Goal: Task Accomplishment & Management: Manage account settings

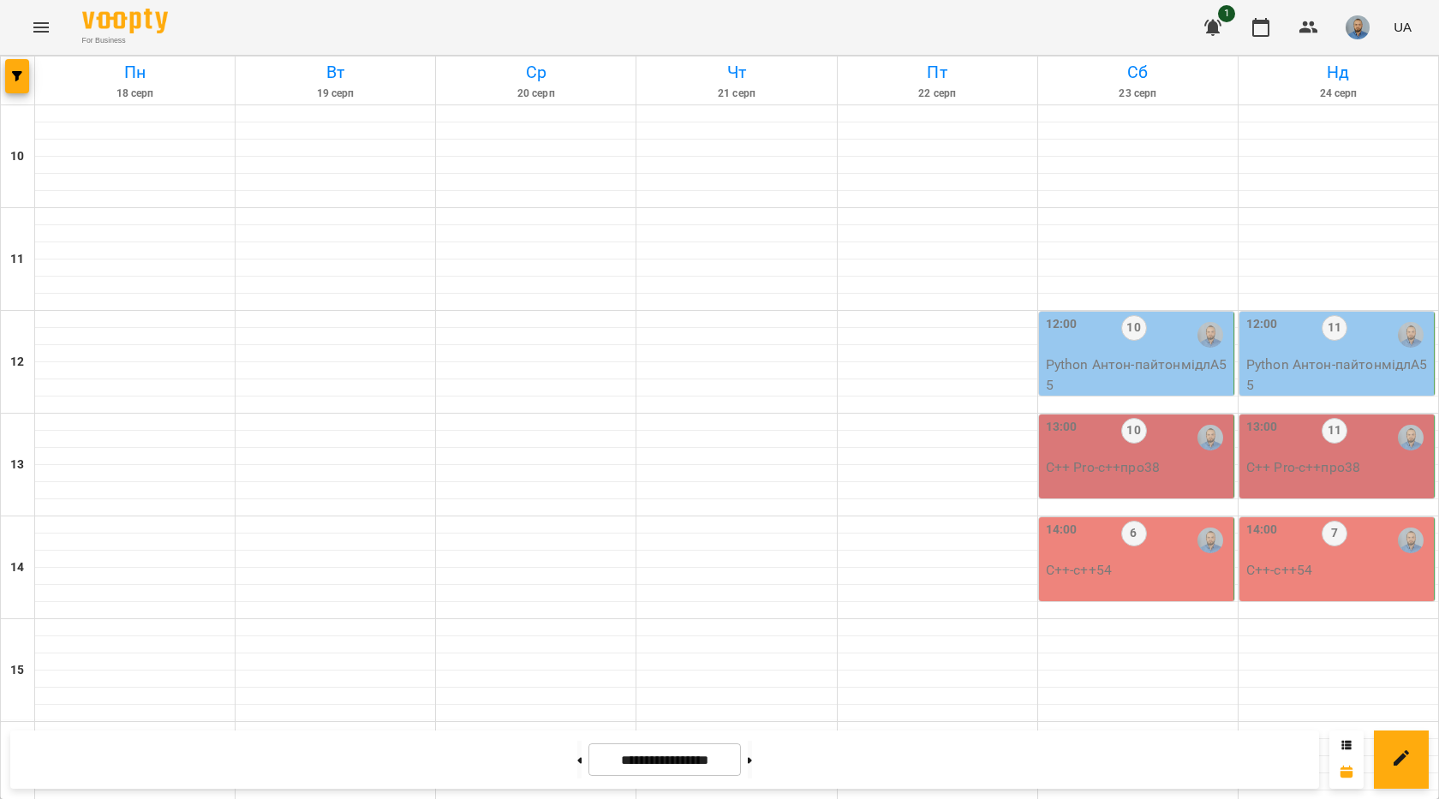
scroll to position [685, 0]
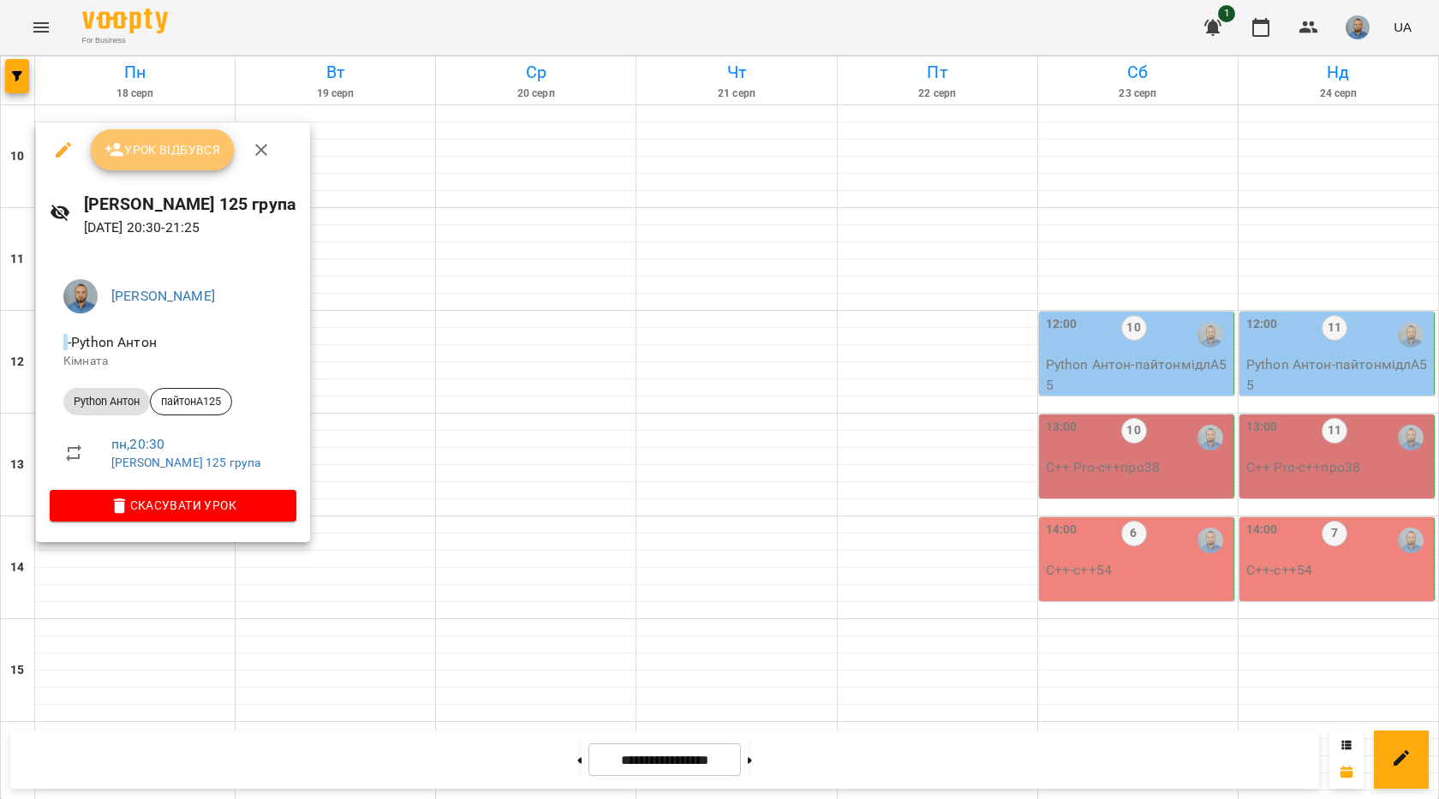
click at [159, 147] on span "Урок відбувся" at bounding box center [163, 150] width 117 height 21
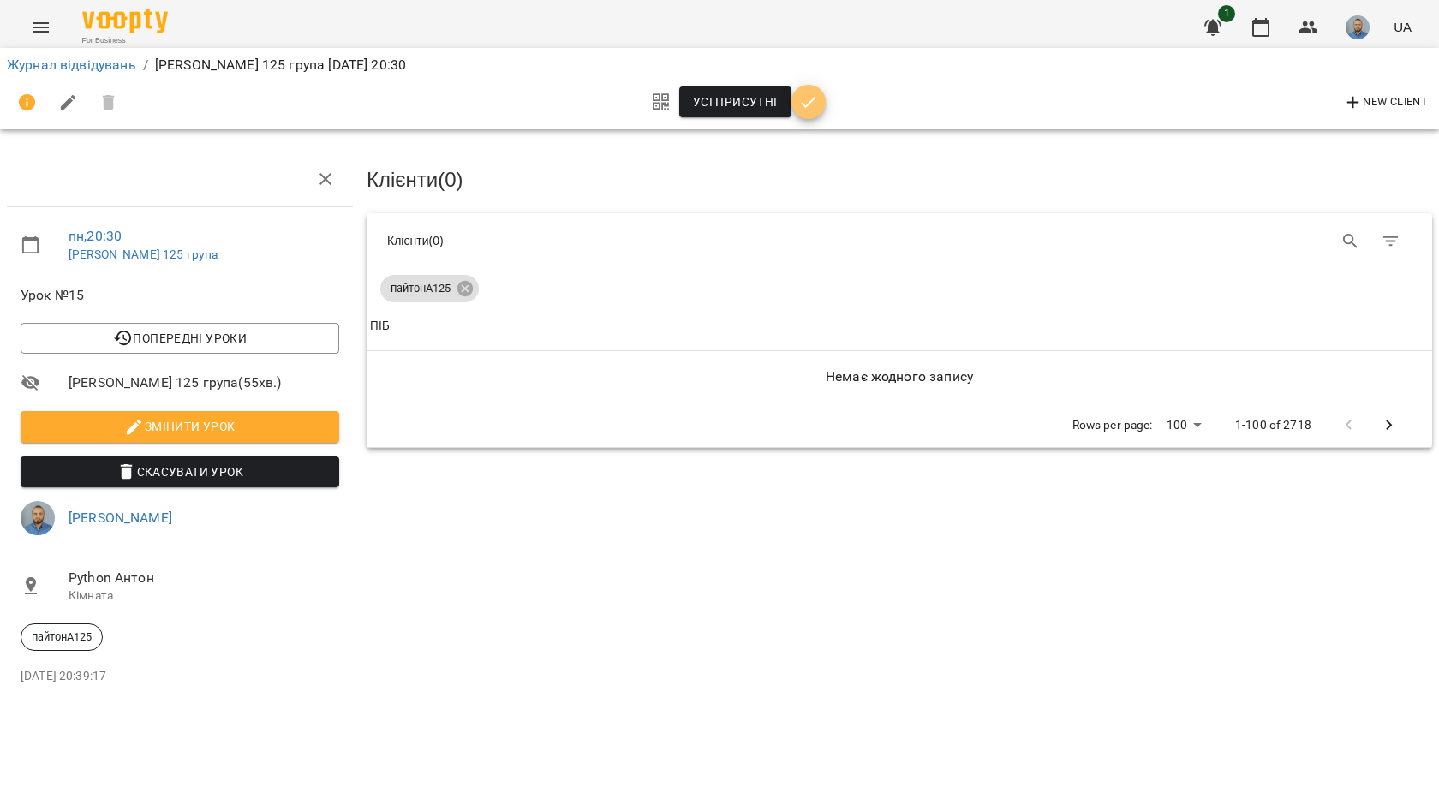
click at [801, 109] on icon "button" at bounding box center [809, 103] width 21 height 21
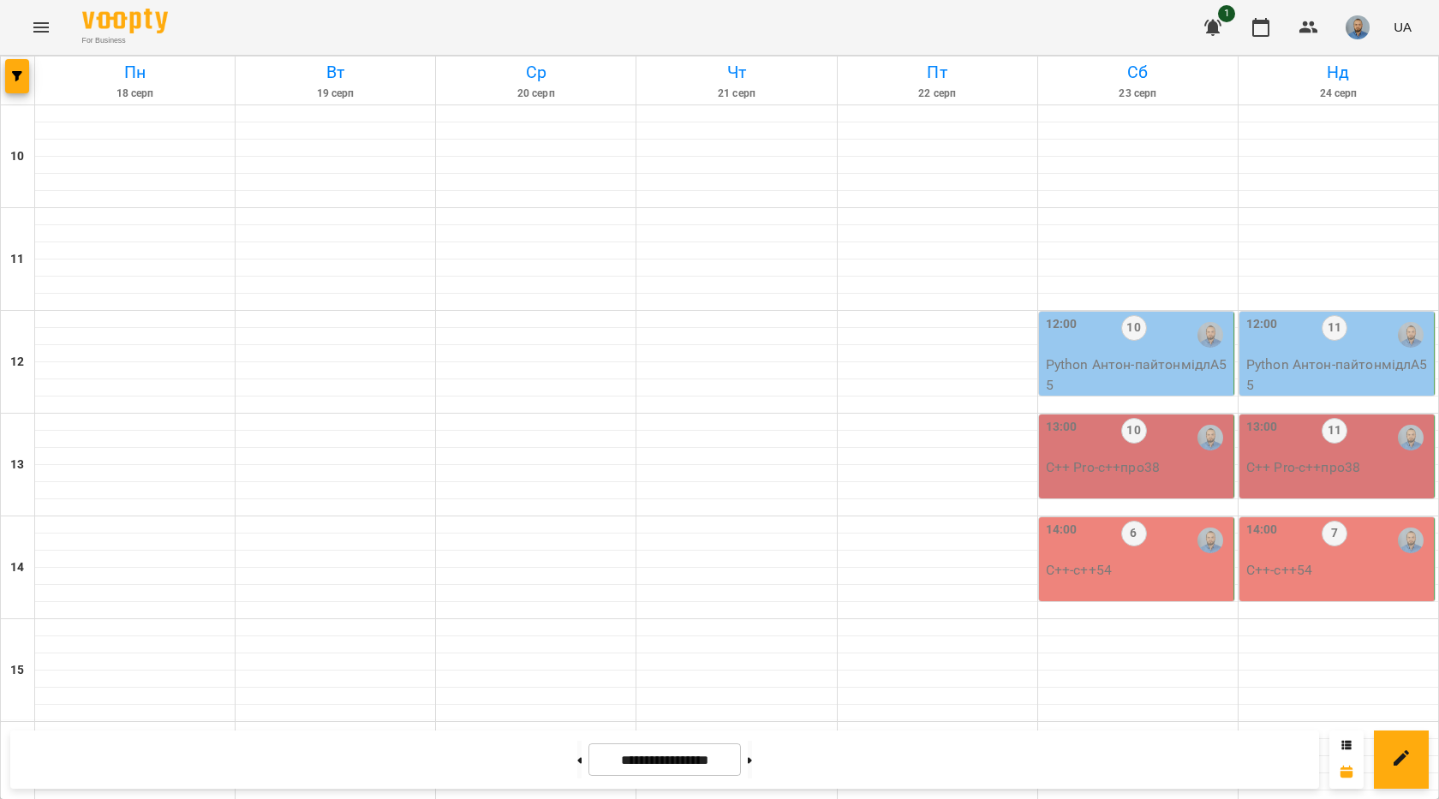
scroll to position [720, 0]
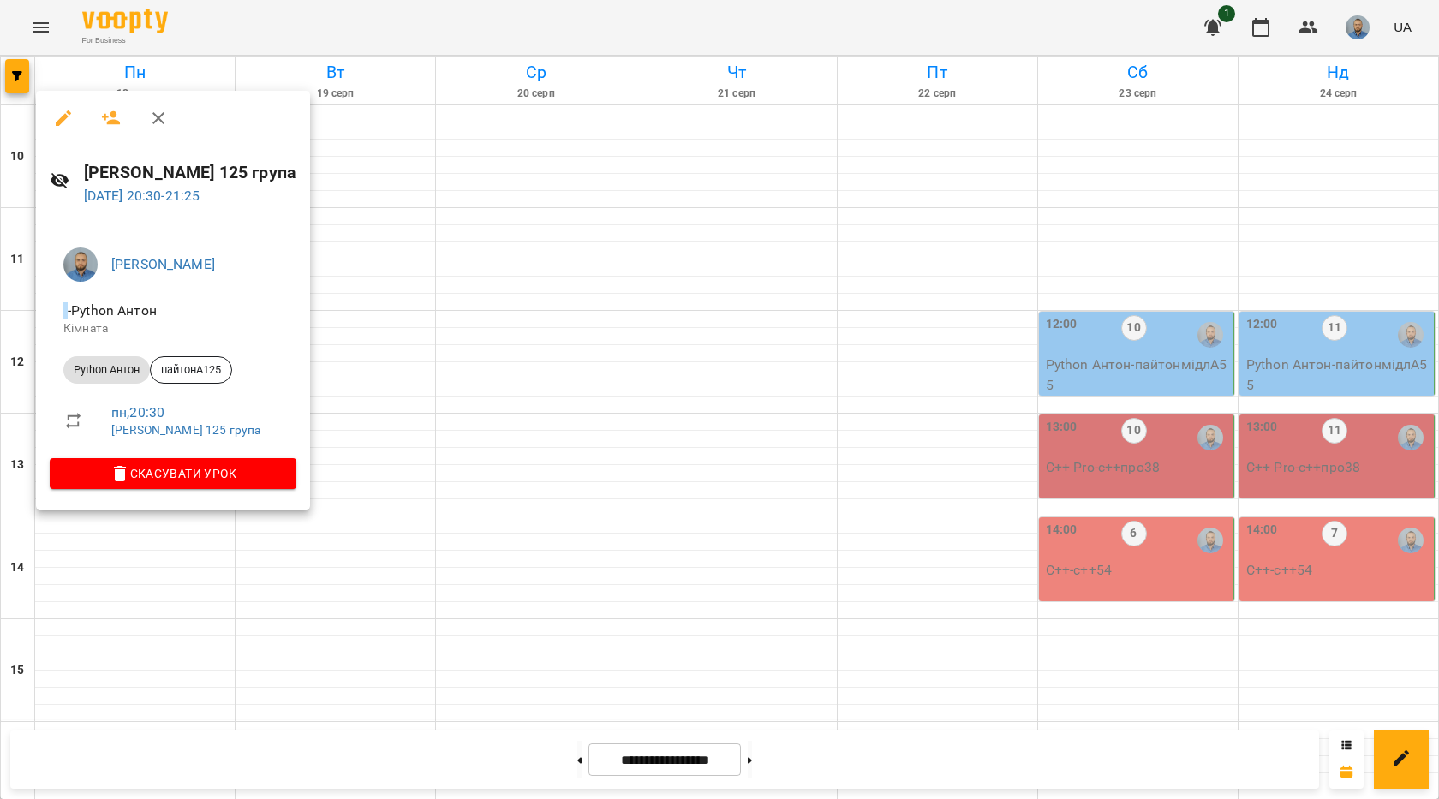
click at [69, 118] on icon "button" at bounding box center [63, 118] width 21 height 21
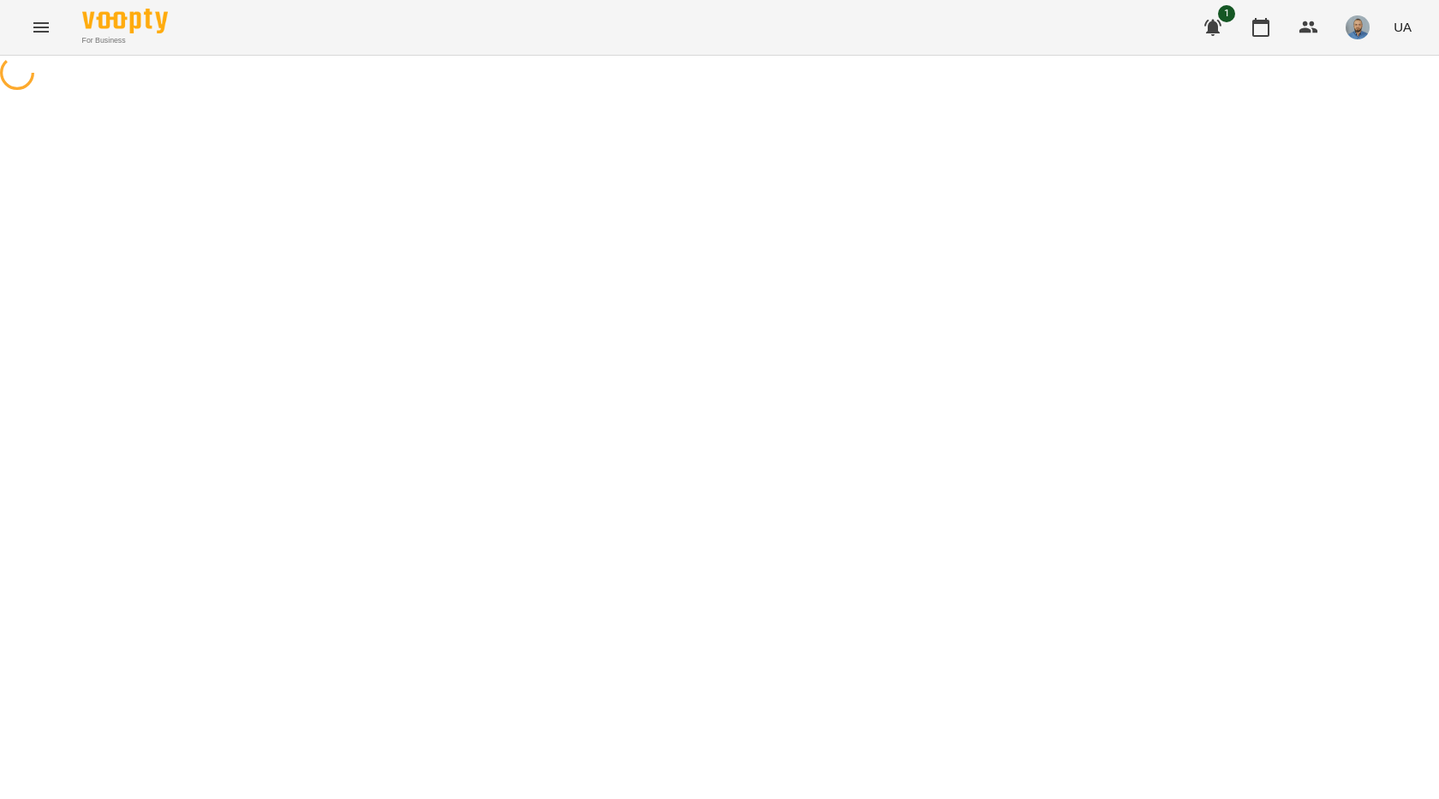
select select "**********"
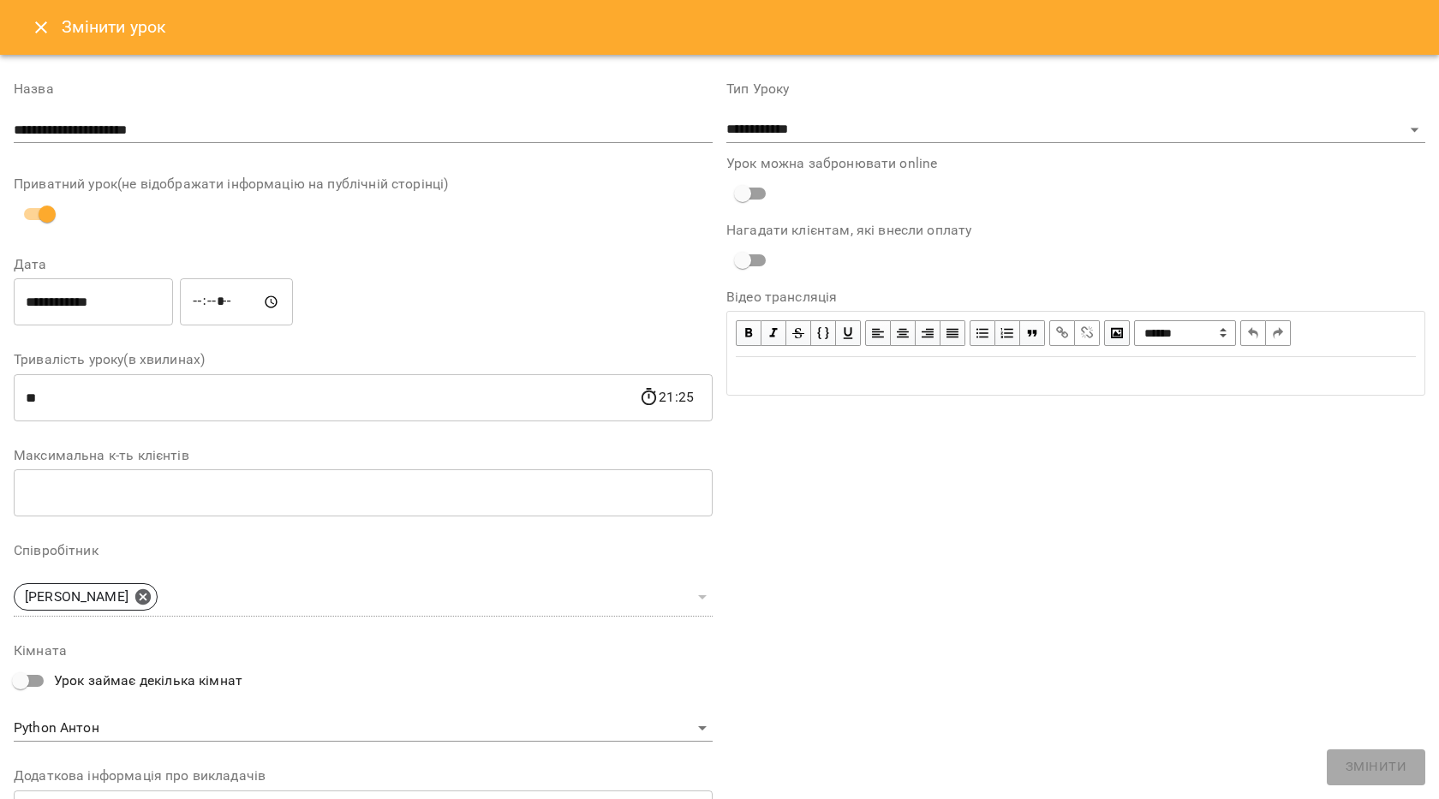
click at [62, 32] on h6 "Змінити урок" at bounding box center [114, 27] width 105 height 27
click at [47, 32] on icon "Close" at bounding box center [41, 27] width 21 height 21
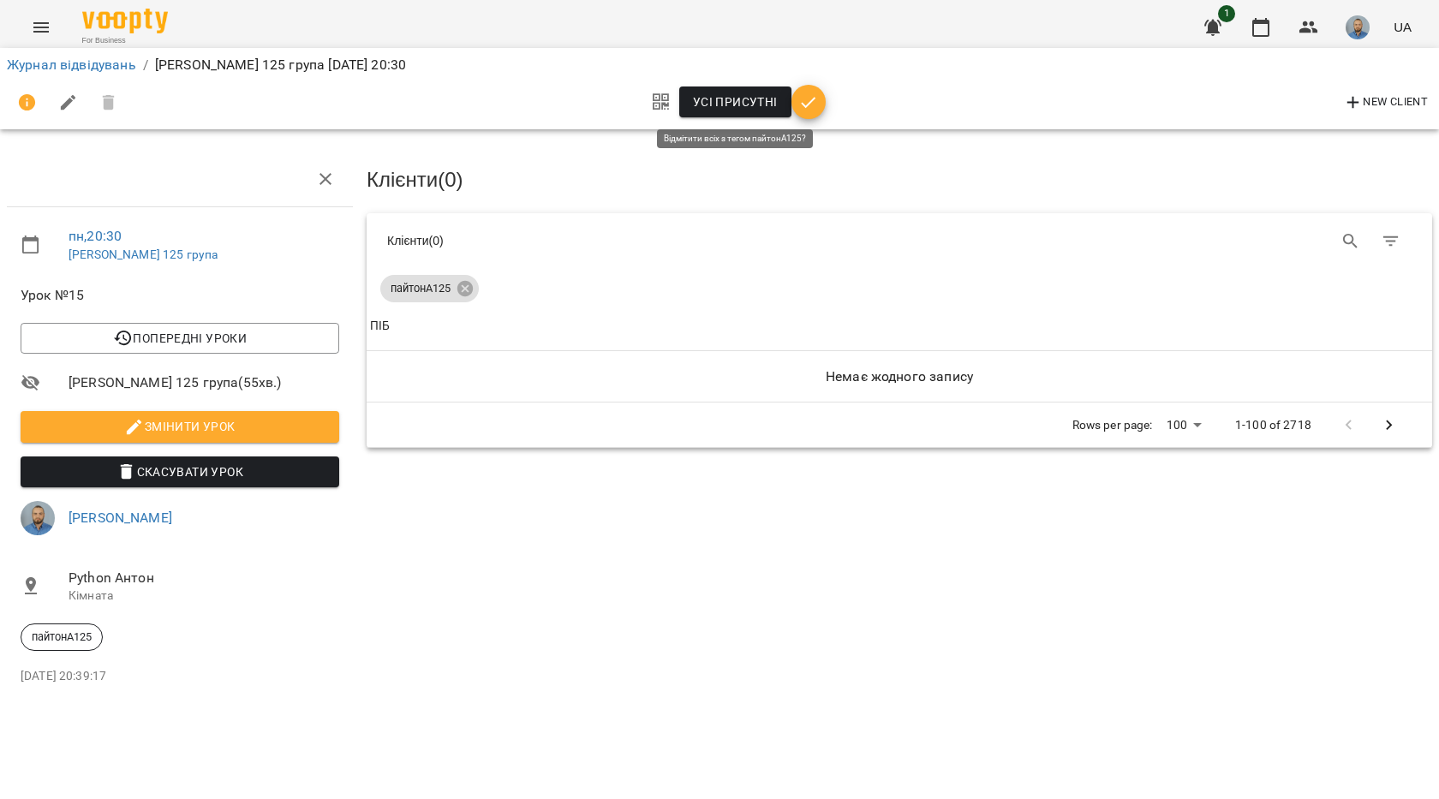
click at [730, 106] on span "Усі присутні" at bounding box center [735, 102] width 85 height 21
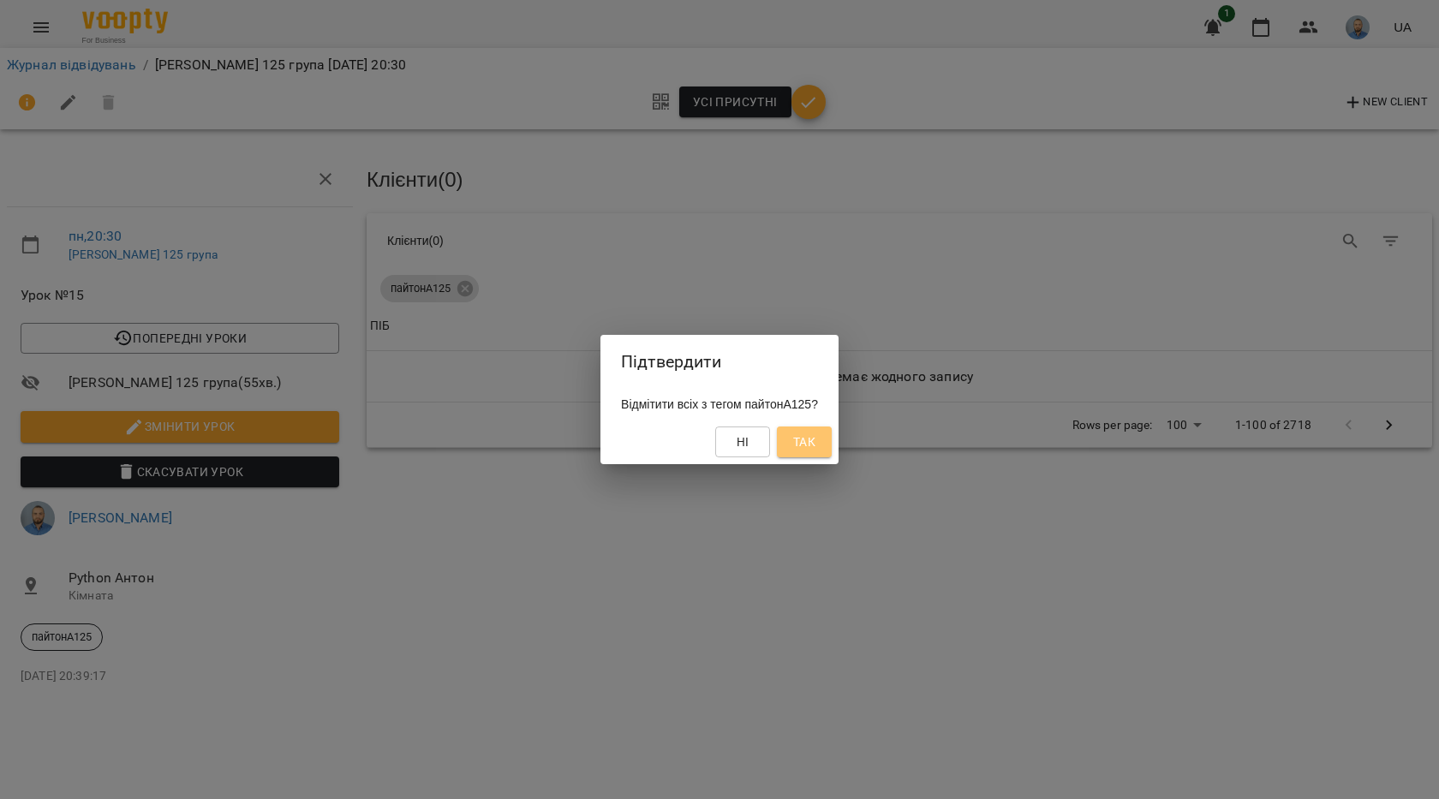
click at [807, 442] on span "Так" at bounding box center [804, 442] width 27 height 21
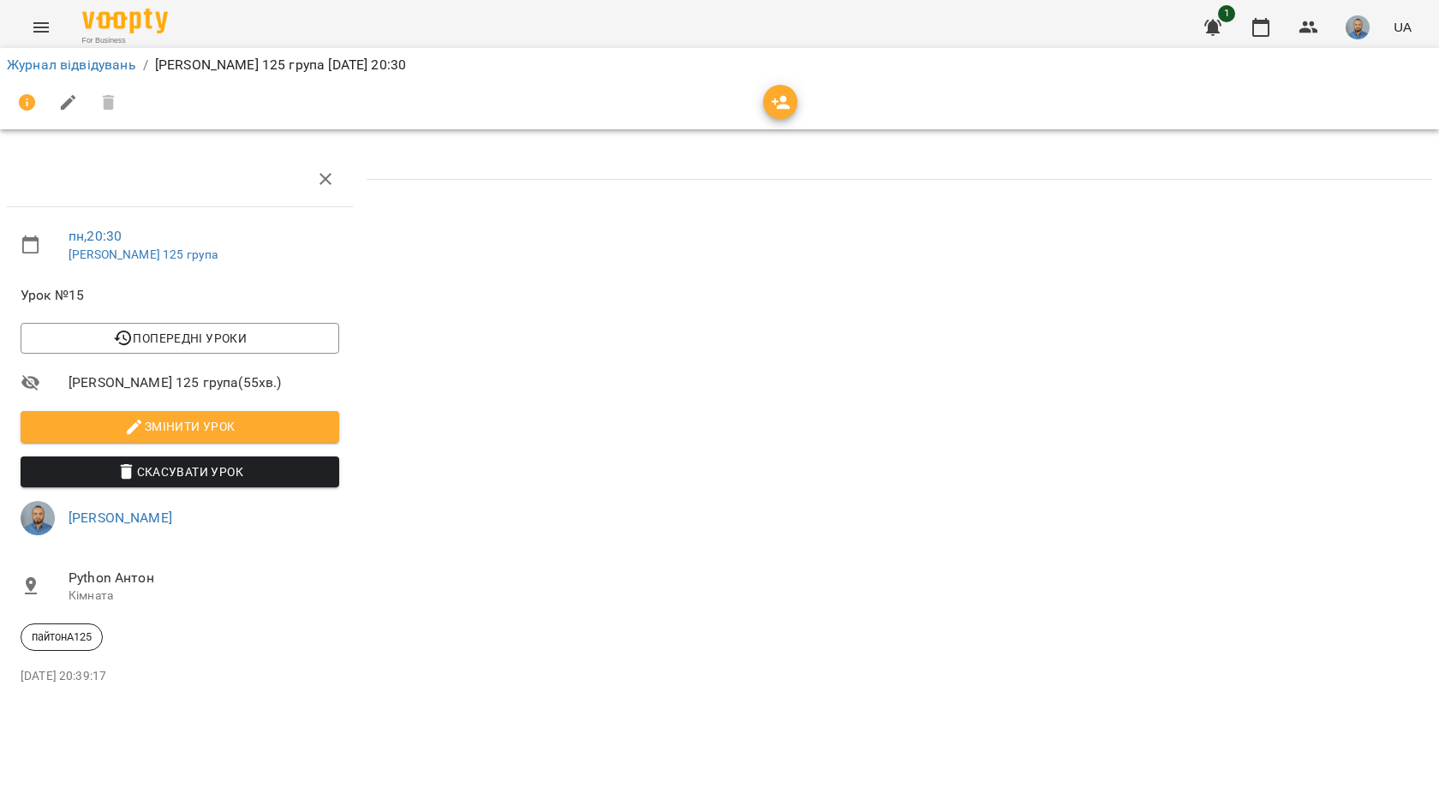
click at [779, 94] on icon "button" at bounding box center [781, 103] width 21 height 21
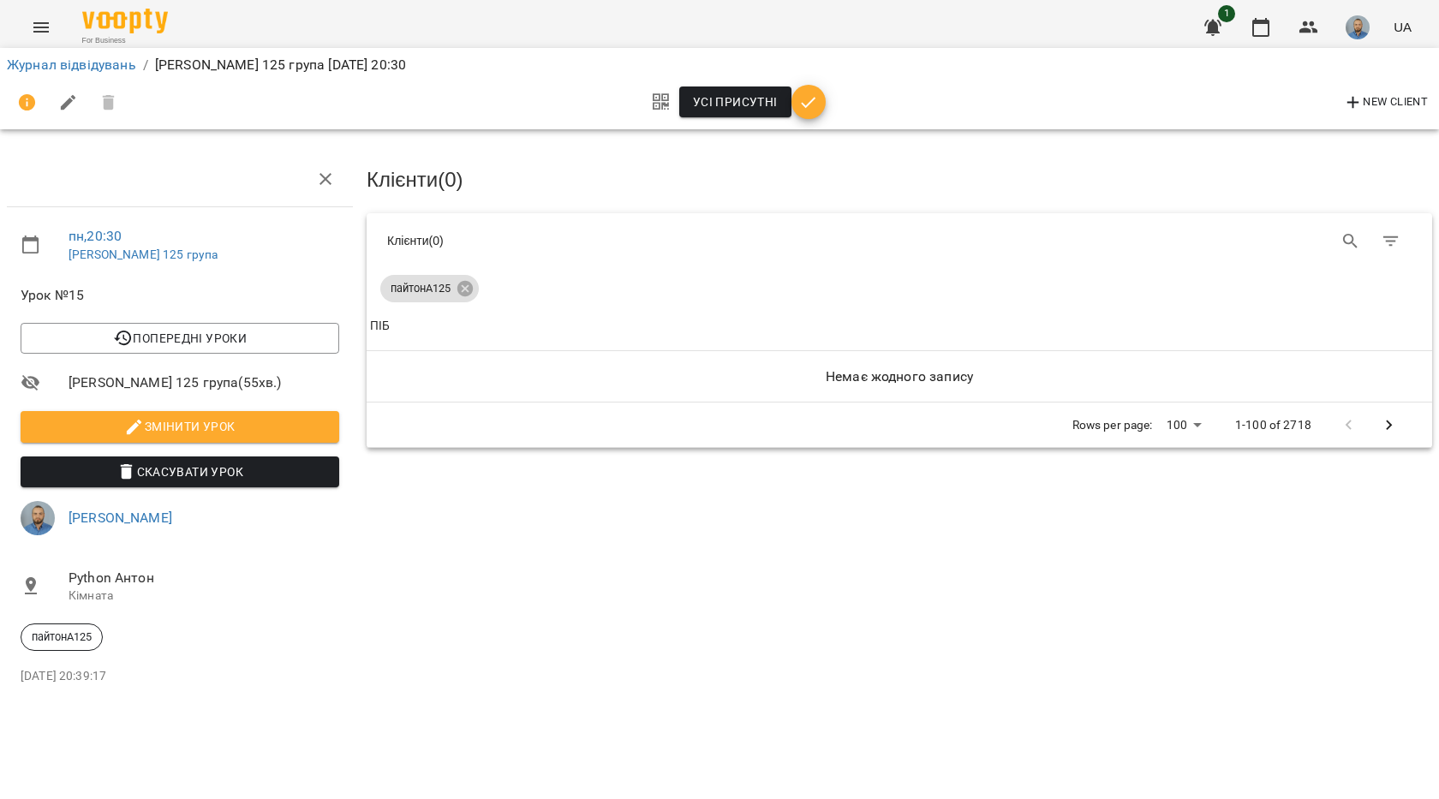
click at [807, 114] on button "button" at bounding box center [809, 102] width 34 height 34
